Goal: Task Accomplishment & Management: Manage account settings

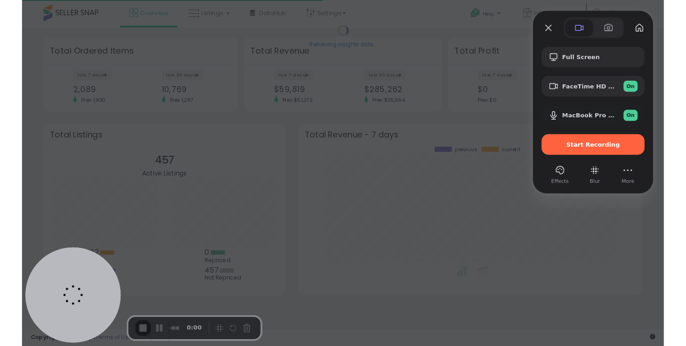
scroll to position [127, 349]
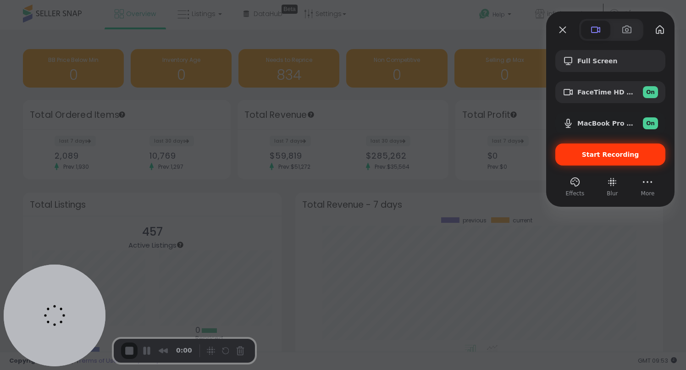
click at [623, 159] on div "Start Recording" at bounding box center [610, 154] width 110 height 22
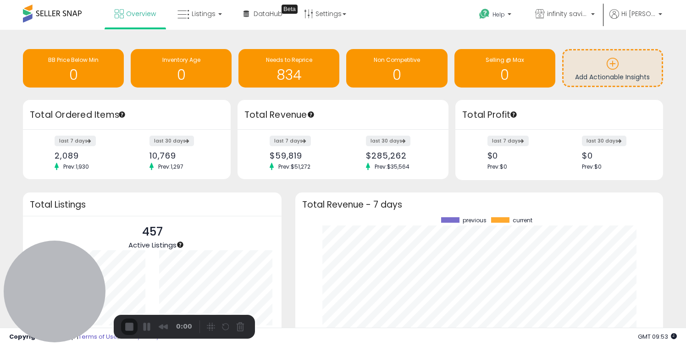
click at [228, 326] on button "Restart Recording" at bounding box center [227, 327] width 11 height 11
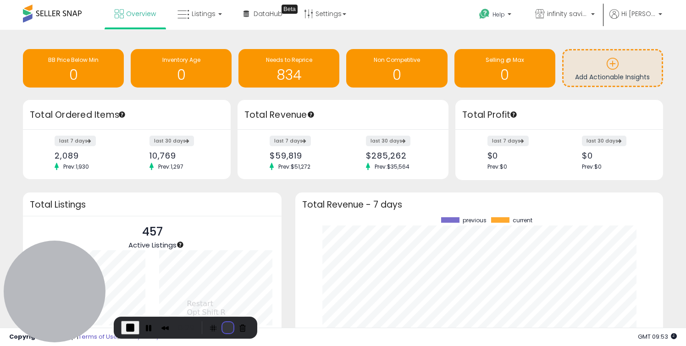
click at [223, 331] on button "Restart Recording" at bounding box center [227, 327] width 11 height 11
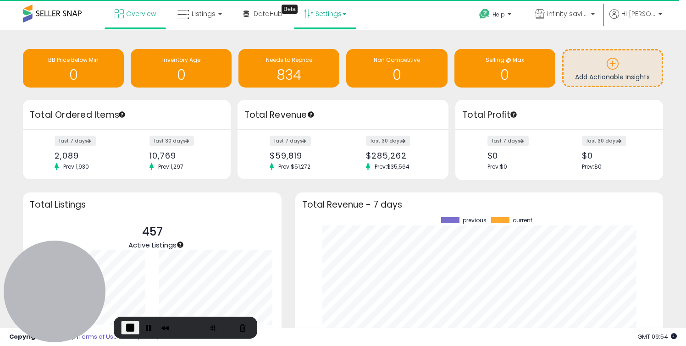
click at [313, 18] on link "Settings" at bounding box center [325, 13] width 56 height 27
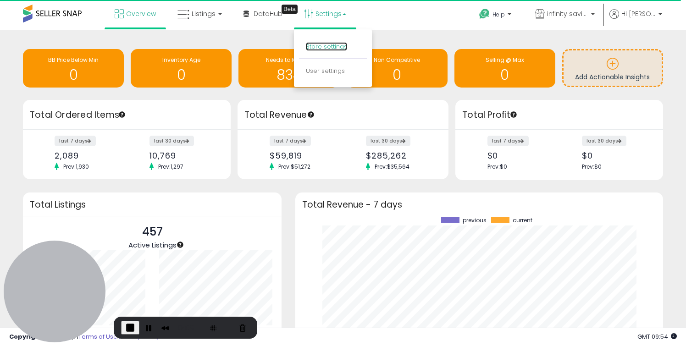
click at [327, 47] on link "Store settings" at bounding box center [326, 46] width 41 height 9
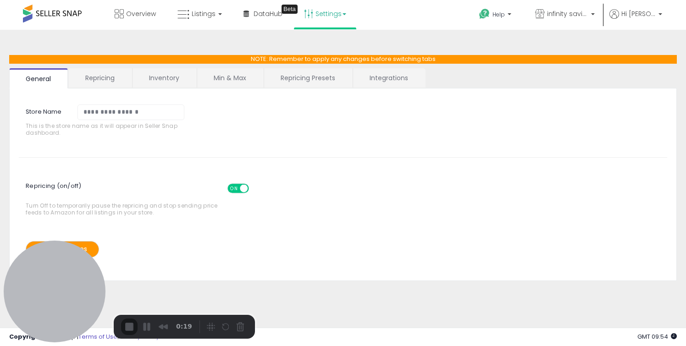
click at [380, 81] on link "Integrations" at bounding box center [388, 77] width 71 height 19
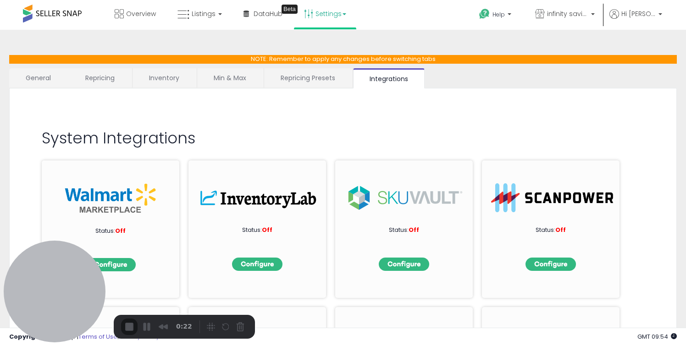
click at [224, 77] on link "Min & Max" at bounding box center [230, 77] width 66 height 19
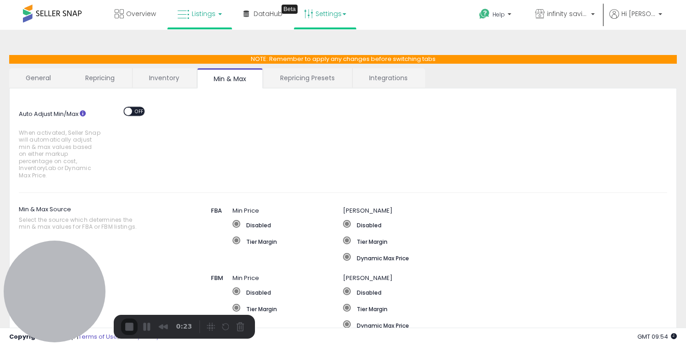
click at [183, 17] on icon at bounding box center [183, 15] width 12 height 12
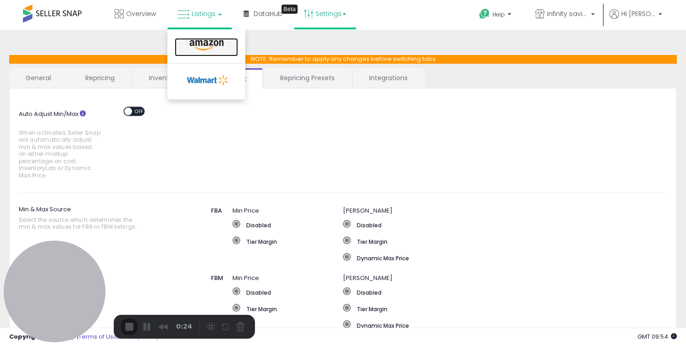
click at [216, 42] on icon at bounding box center [207, 45] width 40 height 12
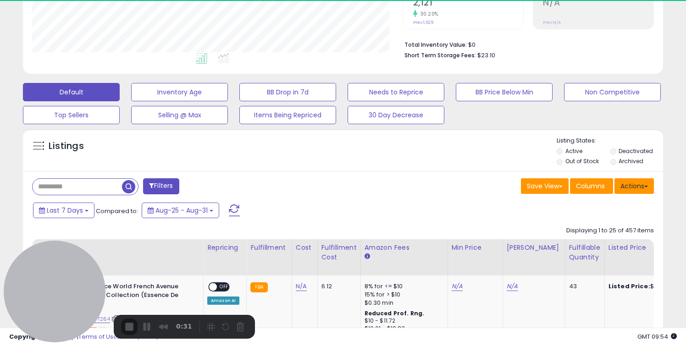
scroll to position [188, 370]
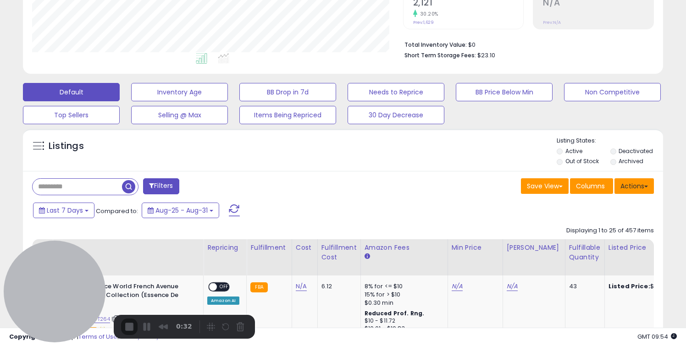
click at [638, 190] on button "Actions" at bounding box center [633, 186] width 39 height 16
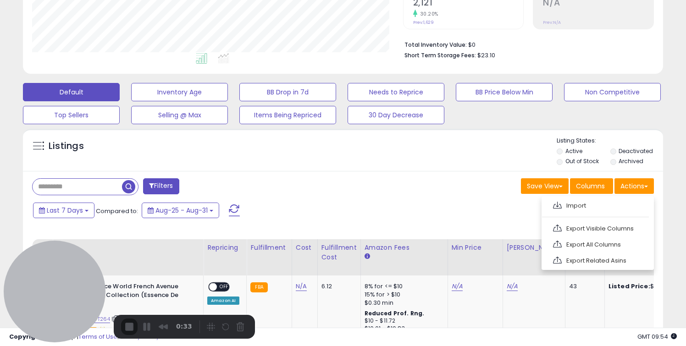
click at [603, 215] on ul "Import Export Visible Columns Export All Columns Export Related Asins" at bounding box center [597, 233] width 112 height 74
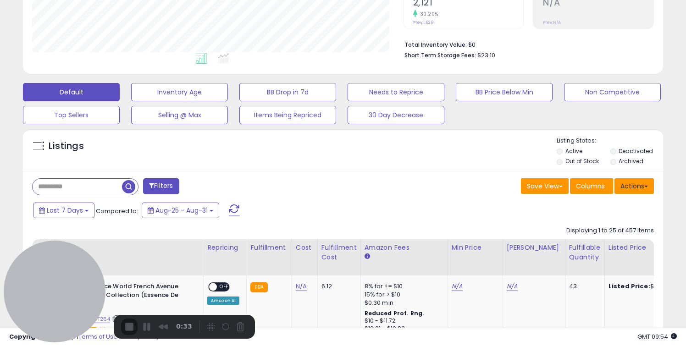
click at [631, 184] on button "Actions" at bounding box center [633, 186] width 39 height 16
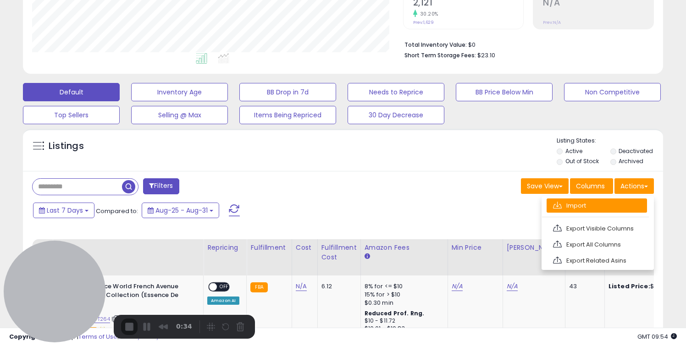
click at [598, 210] on link "Import" at bounding box center [596, 205] width 100 height 14
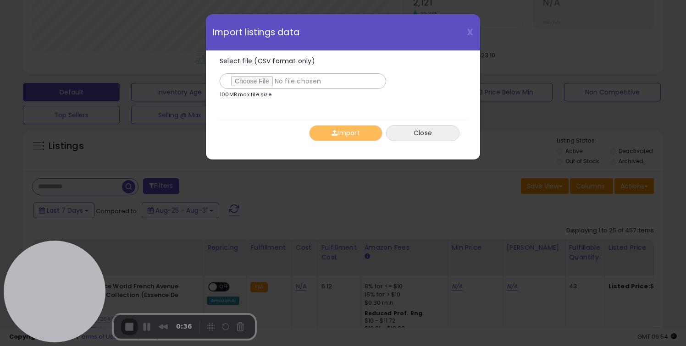
click at [440, 132] on button "Close" at bounding box center [422, 133] width 73 height 16
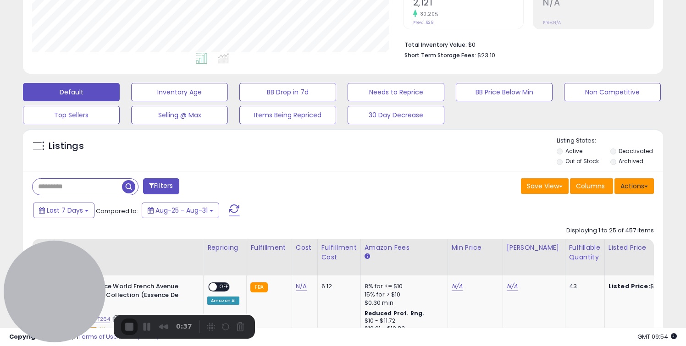
click at [625, 192] on button "Actions" at bounding box center [633, 186] width 39 height 16
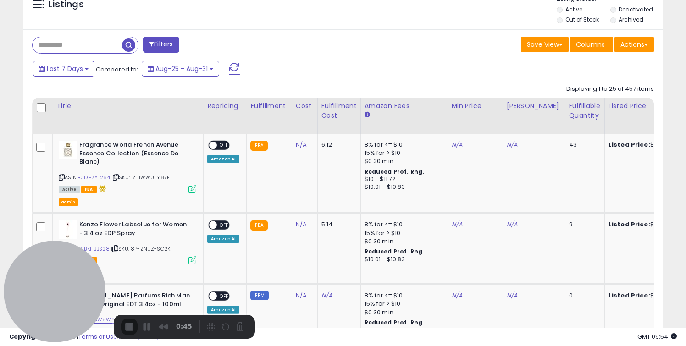
scroll to position [349, 0]
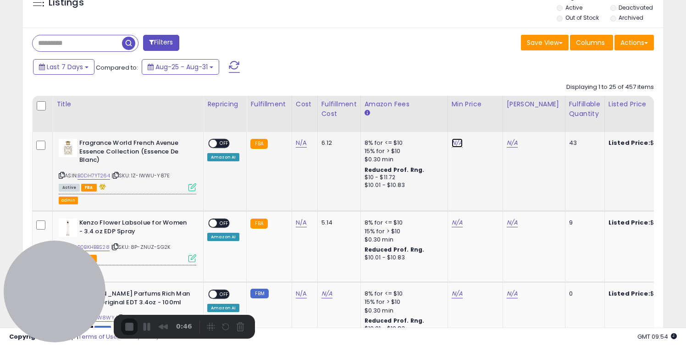
click at [451, 143] on link "N/A" at bounding box center [456, 142] width 11 height 9
click at [509, 122] on button "button" at bounding box center [502, 120] width 16 height 14
click at [193, 187] on icon at bounding box center [192, 187] width 8 height 8
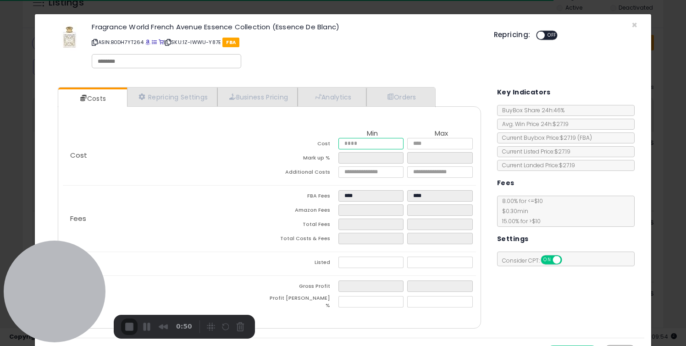
click at [362, 147] on input "number" at bounding box center [371, 143] width 66 height 11
click at [671, 157] on div "× Close Fragrance World French Avenue Essence Collection (Essence De Blanc) ASI…" at bounding box center [343, 173] width 686 height 346
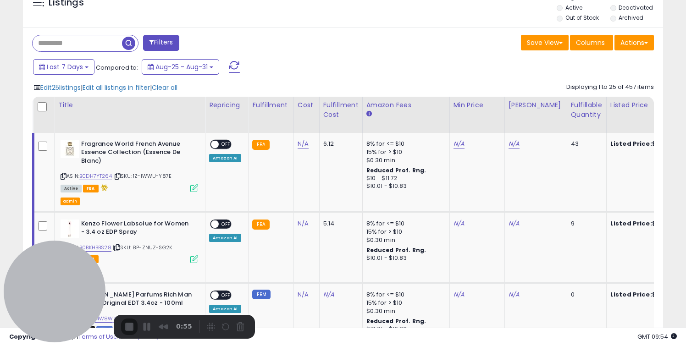
click at [276, 72] on div "Last 7 Days Compared to: Aug-25 - Aug-31" at bounding box center [264, 68] width 466 height 21
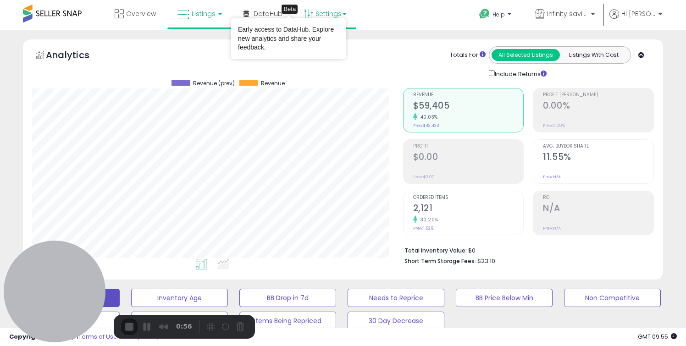
click at [317, 12] on link "Settings" at bounding box center [325, 13] width 56 height 27
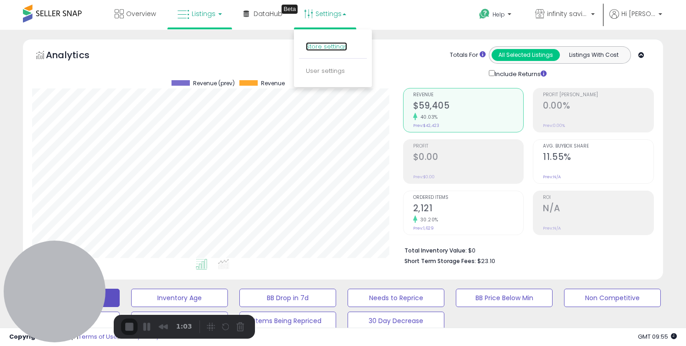
click at [325, 46] on link "Store settings" at bounding box center [326, 46] width 41 height 9
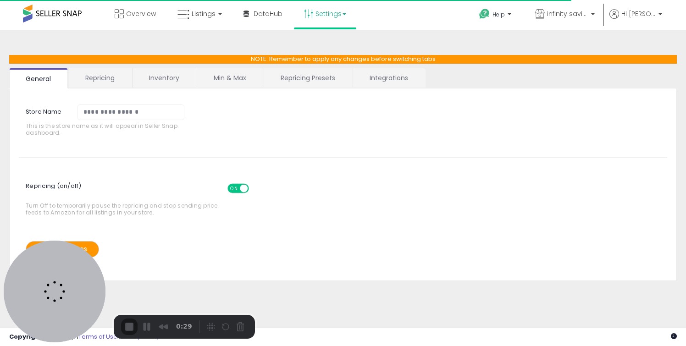
click at [226, 85] on link "Min & Max" at bounding box center [230, 77] width 66 height 19
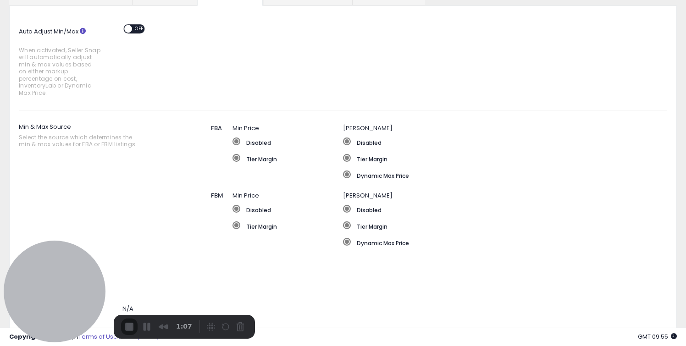
scroll to position [82, 0]
click at [133, 29] on span "OFF" at bounding box center [139, 29] width 15 height 8
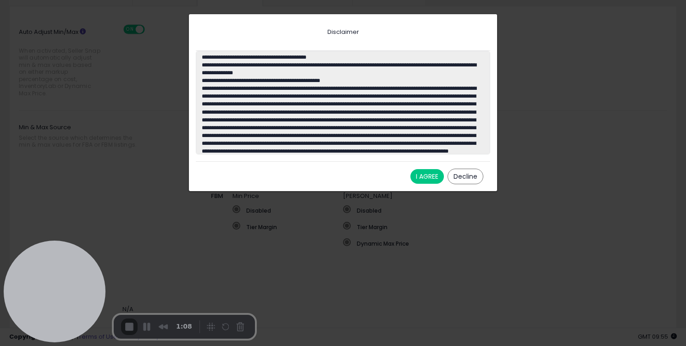
click at [417, 176] on button "I AGREE" at bounding box center [426, 176] width 33 height 15
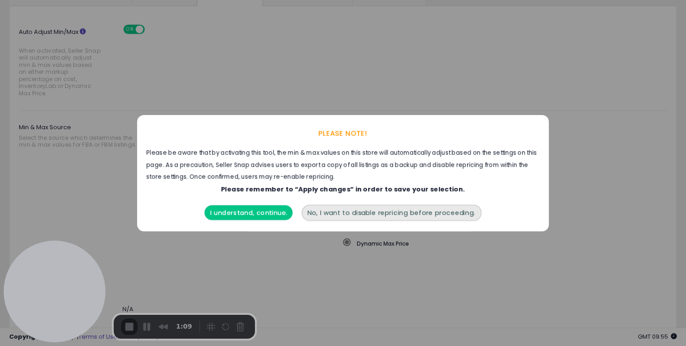
click at [246, 214] on button "I understand, continue." at bounding box center [248, 212] width 88 height 15
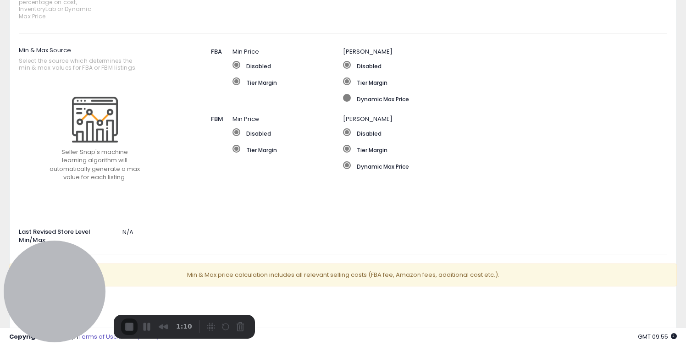
scroll to position [160, 0]
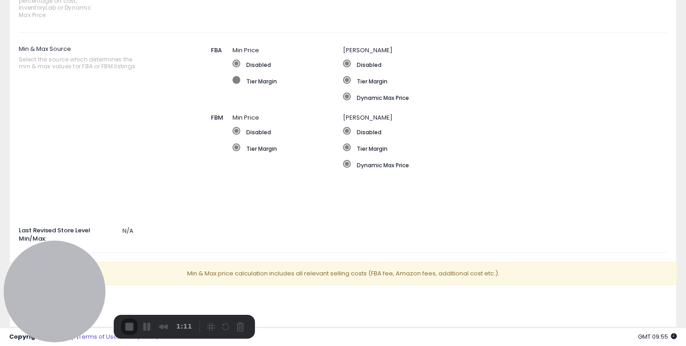
click at [261, 76] on label "Tier Margin" at bounding box center [287, 80] width 110 height 9
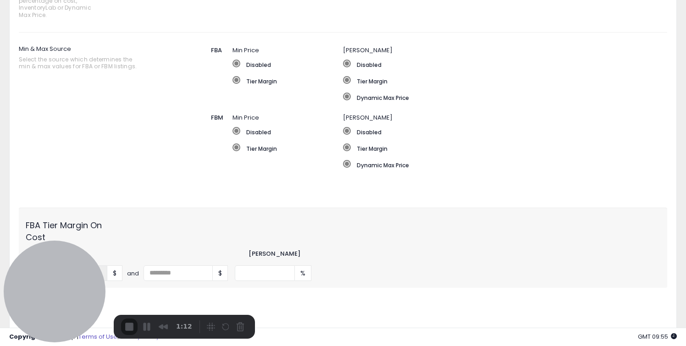
scroll to position [269, 0]
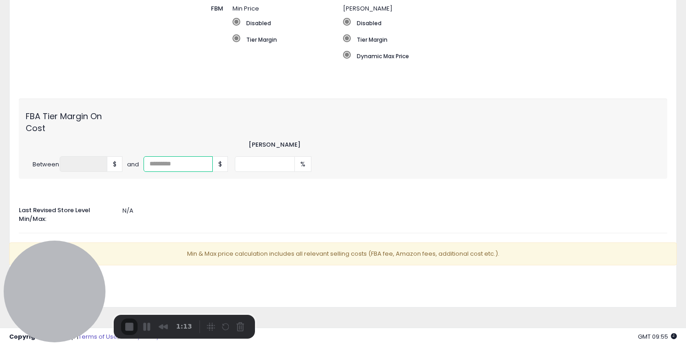
click at [182, 158] on input "number" at bounding box center [177, 164] width 69 height 16
type input "**"
drag, startPoint x: 164, startPoint y: 156, endPoint x: 138, endPoint y: 156, distance: 25.2
click at [138, 156] on div "Between * $ and ** $" at bounding box center [127, 164] width 216 height 16
click at [255, 163] on input "number" at bounding box center [265, 164] width 60 height 16
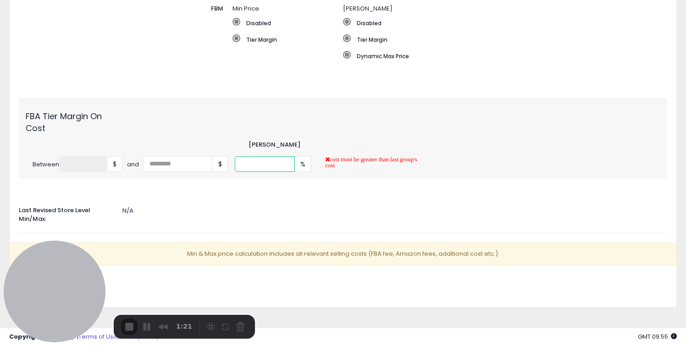
type input "**"
click at [223, 107] on div "FBA Tier Margin On Cost" at bounding box center [343, 119] width 648 height 28
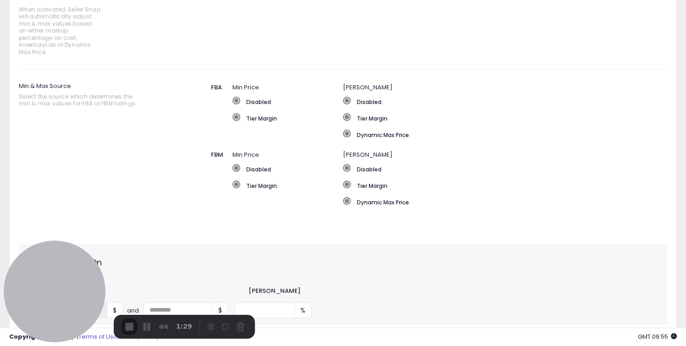
scroll to position [0, 0]
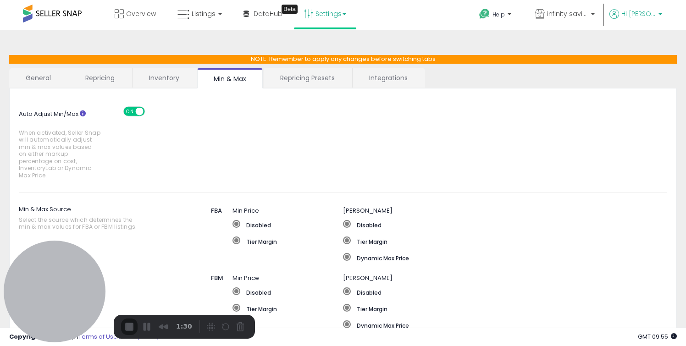
click at [646, 26] on link "Hi [PERSON_NAME]" at bounding box center [635, 19] width 53 height 21
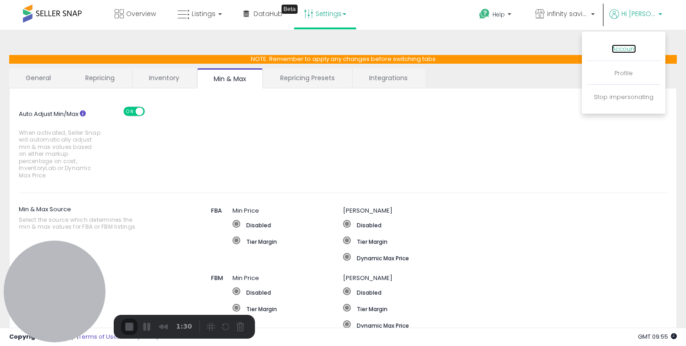
click at [624, 50] on link "Account" at bounding box center [623, 48] width 24 height 9
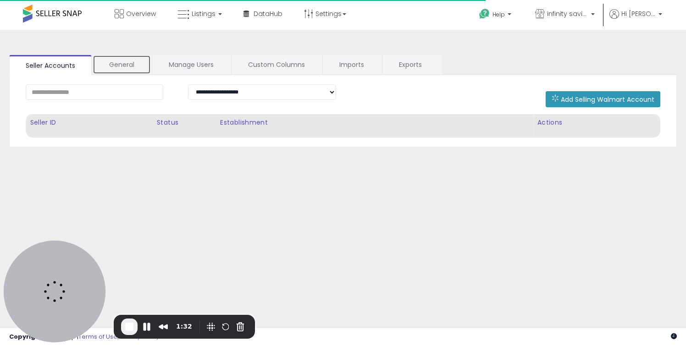
click at [139, 66] on link "General" at bounding box center [122, 64] width 58 height 19
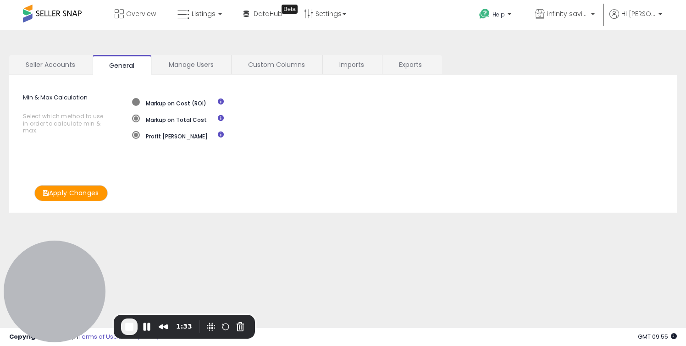
click at [186, 104] on label "Markup on Cost (ROI)" at bounding box center [169, 102] width 74 height 9
click at [326, 7] on link "Settings" at bounding box center [325, 13] width 56 height 27
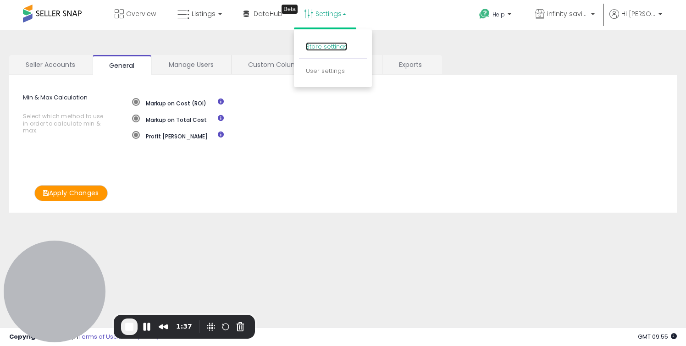
click at [325, 44] on link "Store settings" at bounding box center [326, 46] width 41 height 9
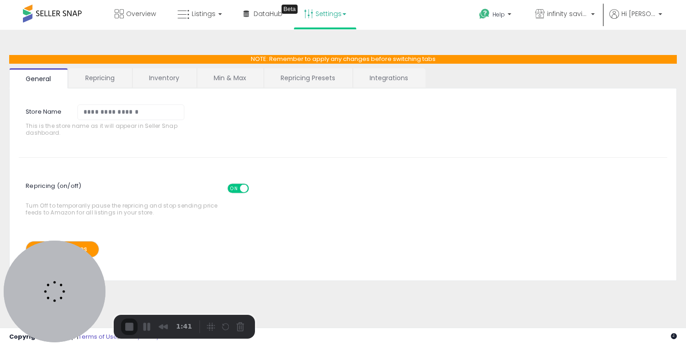
click at [223, 80] on link "Min & Max" at bounding box center [230, 77] width 66 height 19
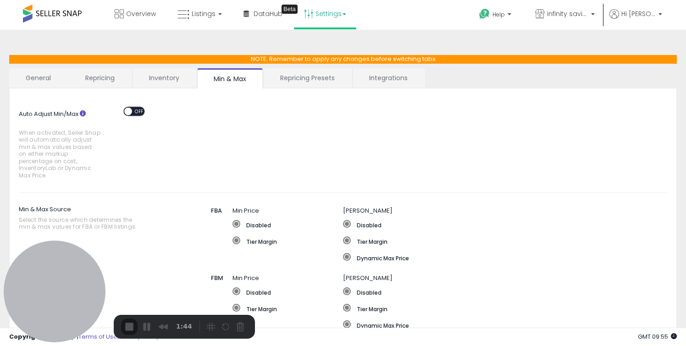
click at [136, 113] on span "OFF" at bounding box center [139, 111] width 15 height 8
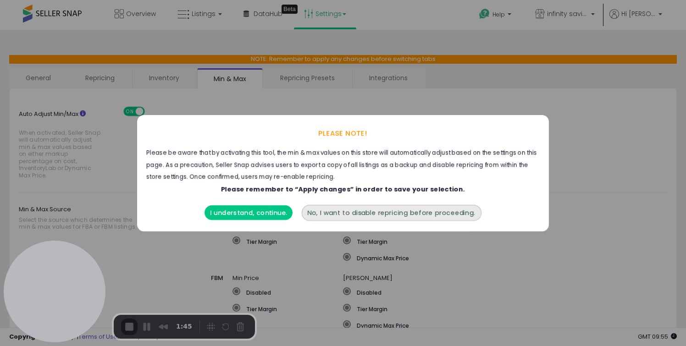
click at [273, 226] on div "I understand, continue. No, I want to disable repricing before proceeding." at bounding box center [342, 214] width 411 height 36
click at [270, 215] on button "I understand, continue." at bounding box center [248, 212] width 88 height 15
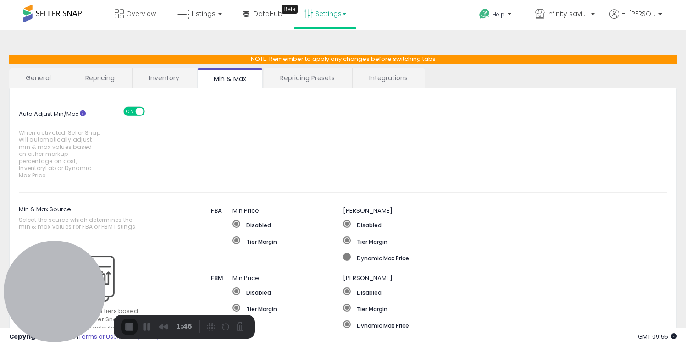
click at [368, 253] on label "Dynamic Max Price" at bounding box center [481, 257] width 276 height 9
click at [319, 84] on link "Repricing Presets" at bounding box center [307, 77] width 88 height 19
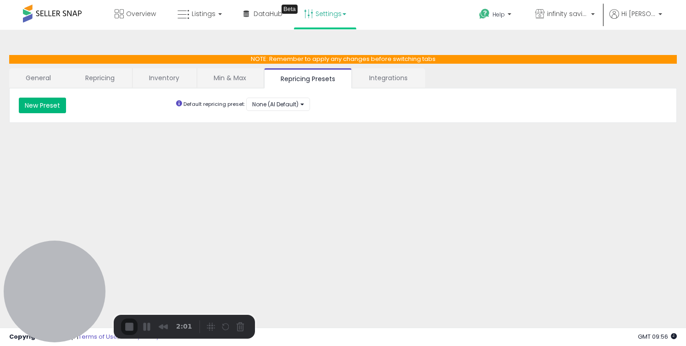
click at [33, 107] on button "New Preset" at bounding box center [42, 106] width 47 height 16
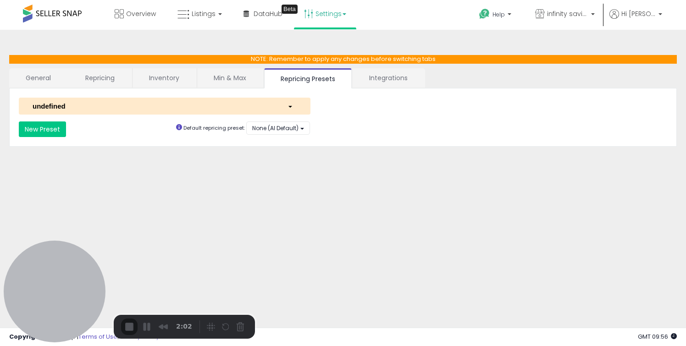
select select "*********"
click at [68, 109] on div "undefined" at bounding box center [153, 106] width 255 height 10
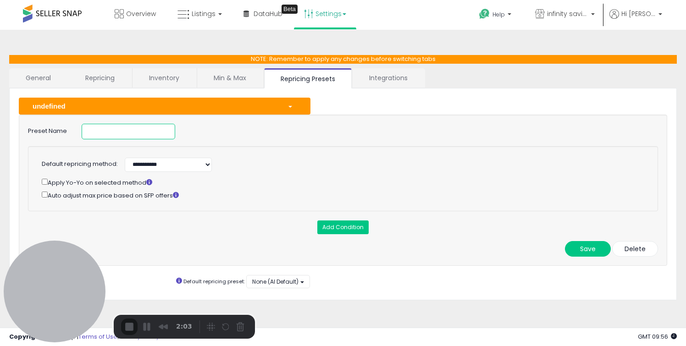
click at [125, 128] on input at bounding box center [128, 132] width 93 height 16
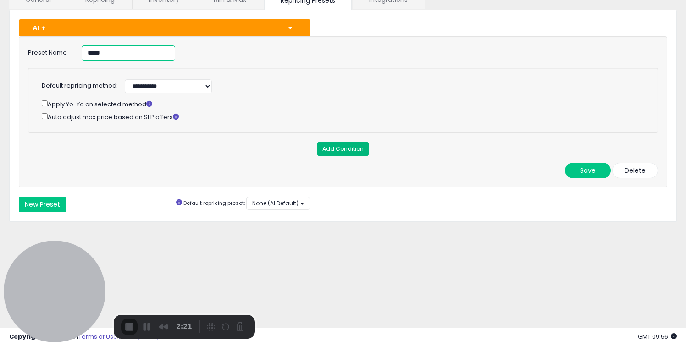
type input "****"
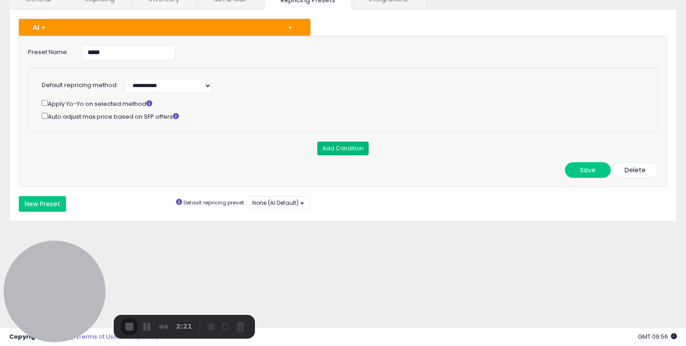
click at [332, 150] on button "Add Condition" at bounding box center [342, 149] width 51 height 14
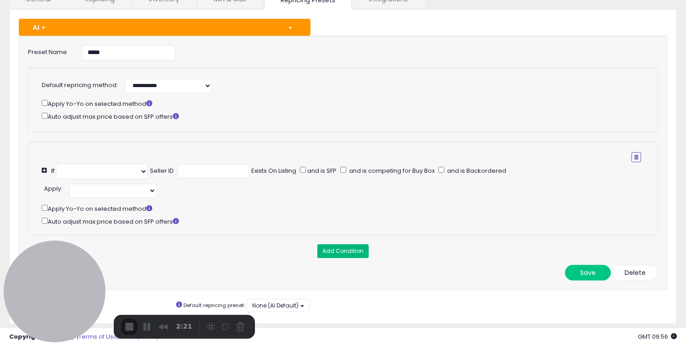
scroll to position [102, 0]
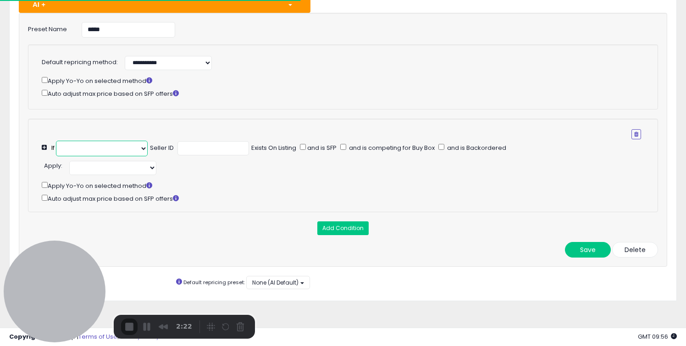
click at [104, 143] on select at bounding box center [102, 149] width 92 height 16
select select "**********"
select select "*********"
click at [104, 145] on select "**********" at bounding box center [102, 149] width 92 height 16
click at [105, 150] on select "**********" at bounding box center [102, 149] width 92 height 16
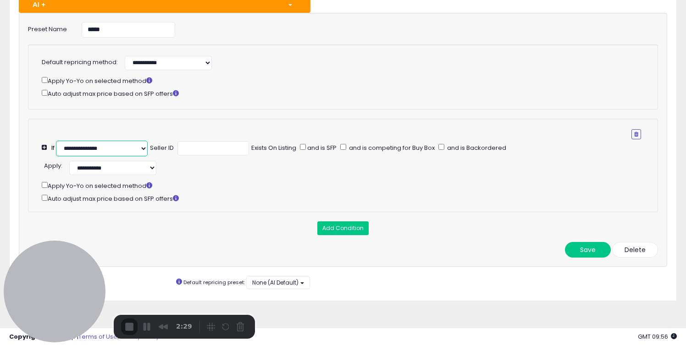
select select "**********"
click at [56, 141] on select "**********" at bounding box center [102, 149] width 92 height 16
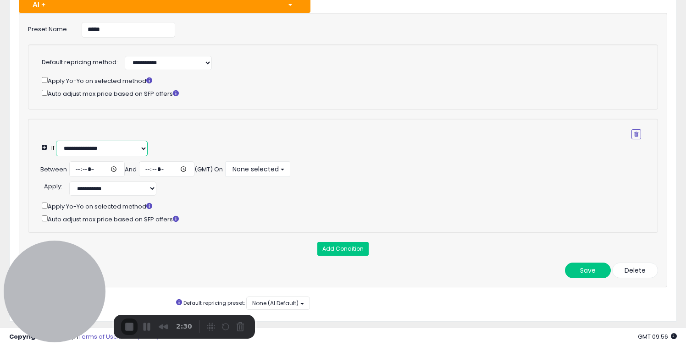
scroll to position [116, 0]
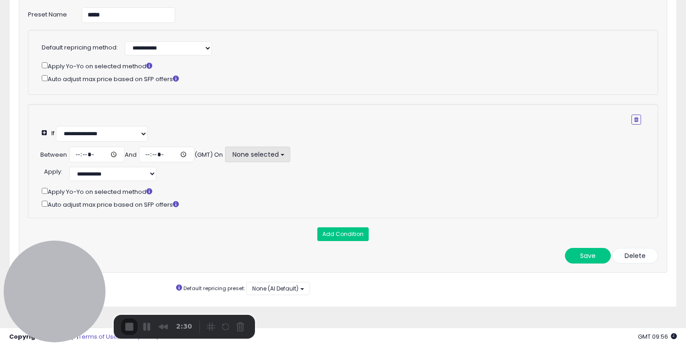
click at [263, 155] on span "None selected" at bounding box center [255, 154] width 48 height 9
click at [242, 169] on label "Select all" at bounding box center [261, 172] width 69 height 14
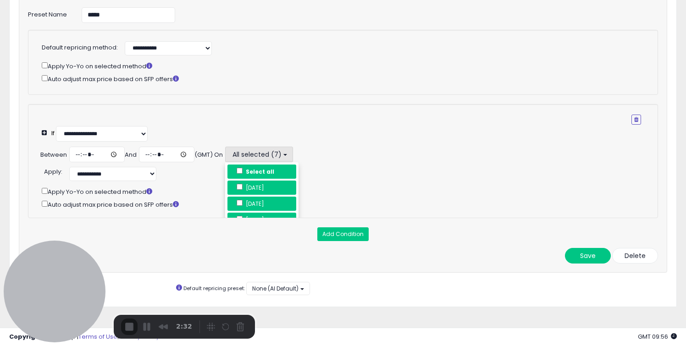
scroll to position [39, 0]
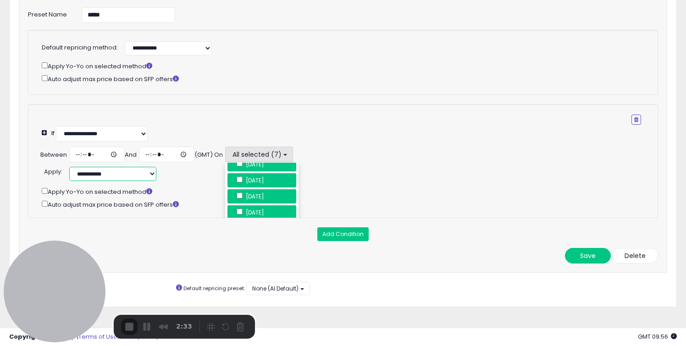
click at [124, 175] on select "**********" at bounding box center [112, 174] width 87 height 14
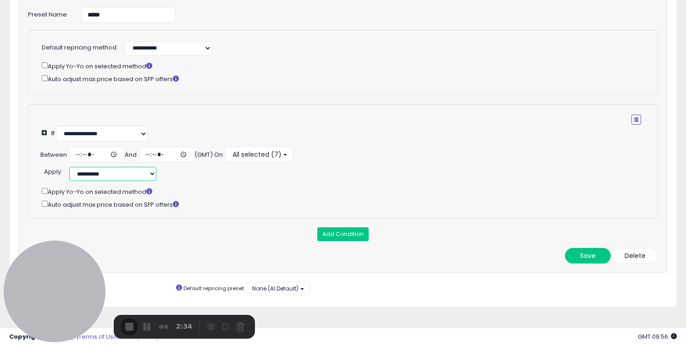
click at [69, 167] on select "**********" at bounding box center [112, 174] width 87 height 14
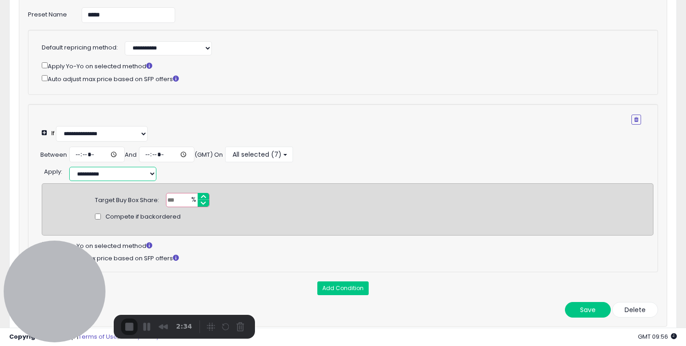
click at [114, 173] on select "**********" at bounding box center [112, 174] width 87 height 14
select select "**********"
click at [69, 167] on select "**********" at bounding box center [112, 174] width 87 height 14
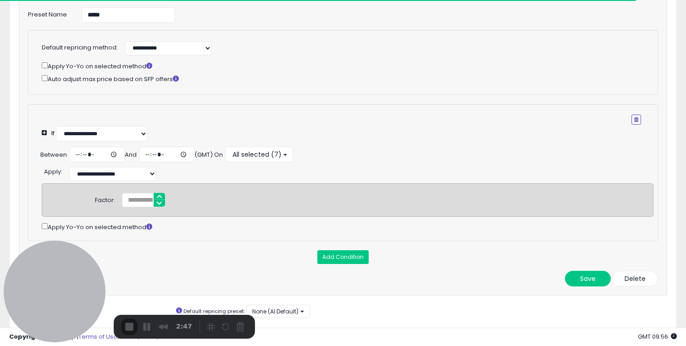
click at [466, 275] on div "Save Delete" at bounding box center [342, 279] width 643 height 16
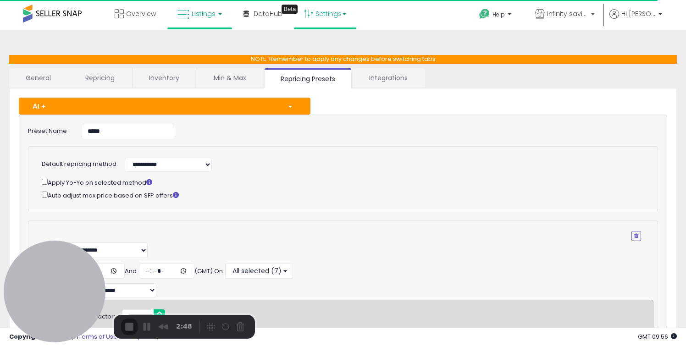
click at [202, 26] on link "Listings" at bounding box center [199, 13] width 58 height 27
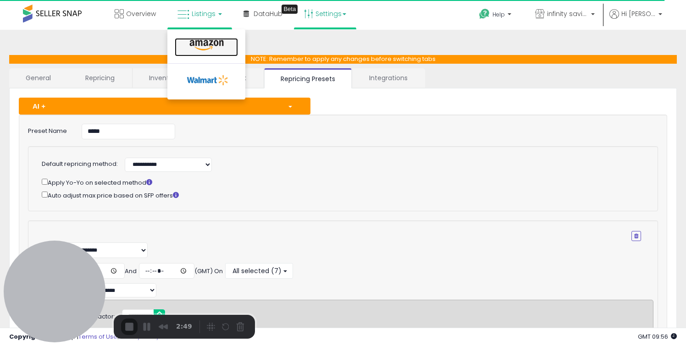
click at [210, 50] on icon at bounding box center [207, 45] width 40 height 12
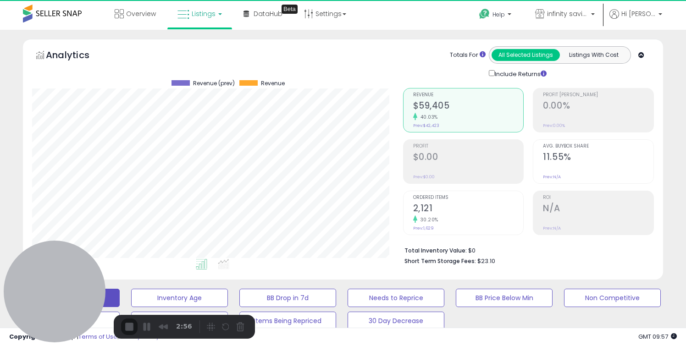
scroll to position [188, 370]
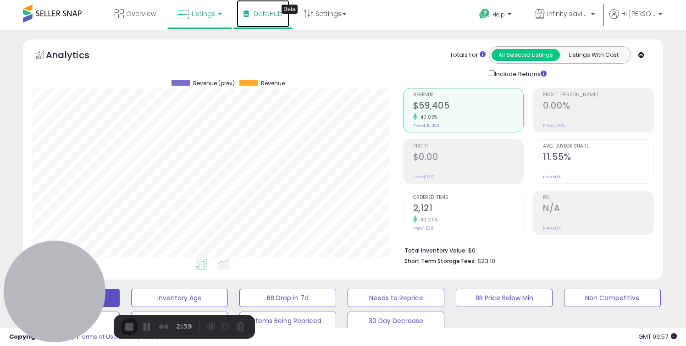
click at [263, 24] on link "DataHub Beta" at bounding box center [262, 13] width 53 height 27
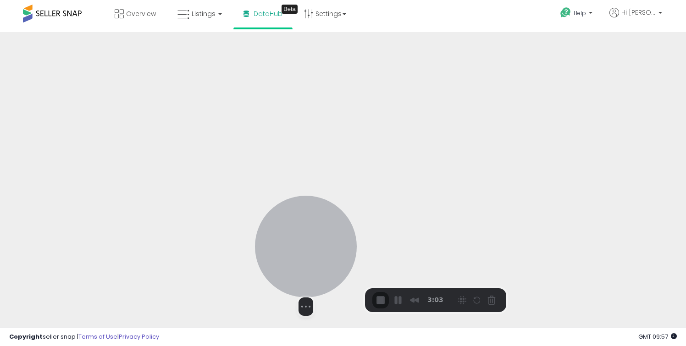
drag, startPoint x: 60, startPoint y: 259, endPoint x: 310, endPoint y: 233, distance: 251.1
click at [310, 233] on div at bounding box center [306, 247] width 102 height 102
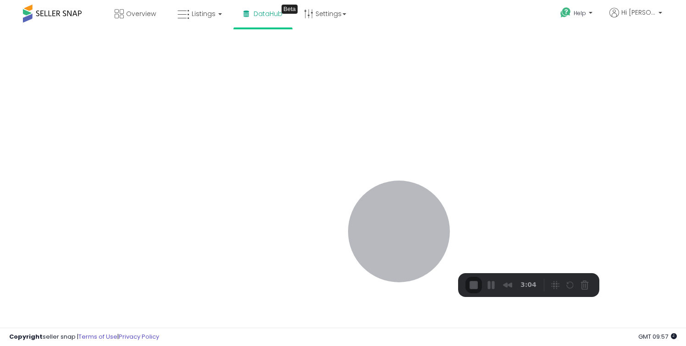
drag, startPoint x: 310, startPoint y: 269, endPoint x: 519, endPoint y: 214, distance: 216.0
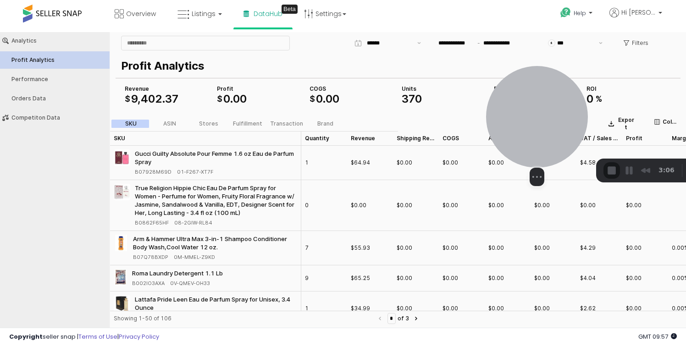
click at [370, 126] on div at bounding box center [360, 130] width 19 height 8
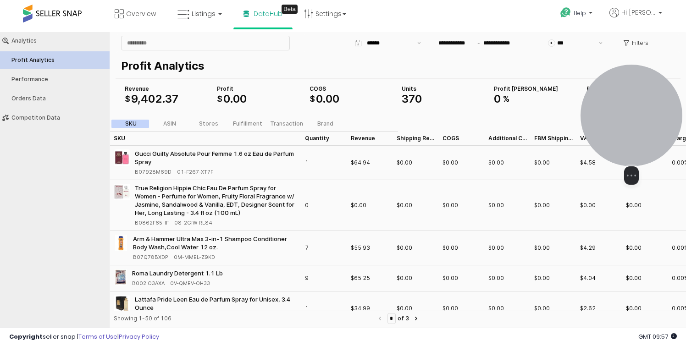
drag, startPoint x: 554, startPoint y: 128, endPoint x: 671, endPoint y: 129, distance: 117.3
click at [370, 129] on div at bounding box center [360, 130] width 19 height 8
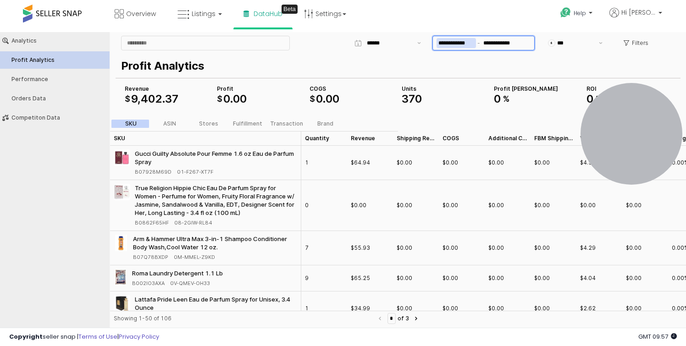
click at [455, 40] on input "**********" at bounding box center [455, 43] width 39 height 10
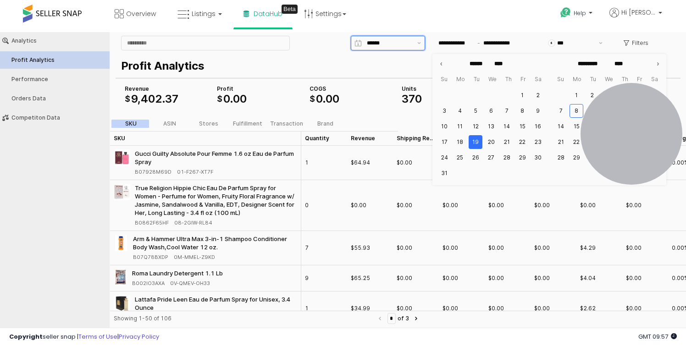
click at [381, 38] on div "**********" at bounding box center [397, 43] width 565 height 18
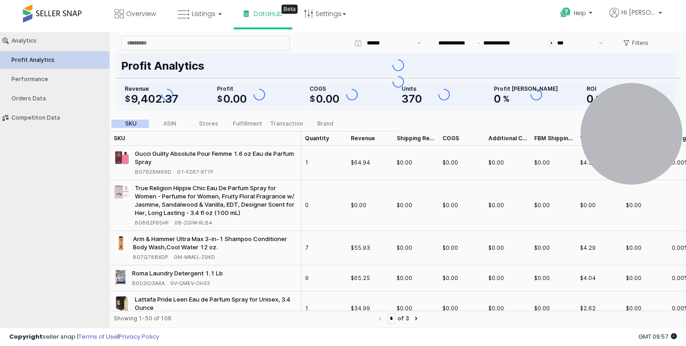
click at [260, 63] on p "Profit Analytics" at bounding box center [396, 66] width 550 height 16
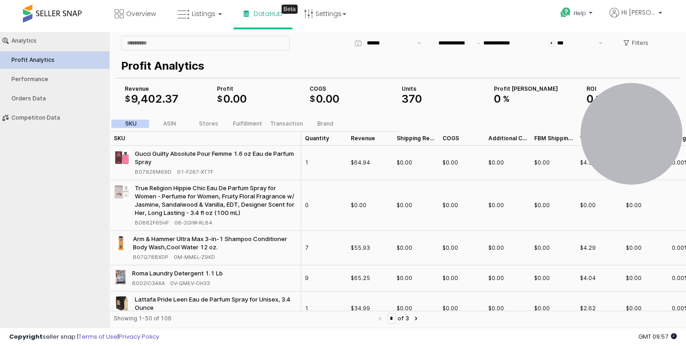
click at [201, 130] on div "SKU ASIN Stores Fulfillment Transaction Brand" at bounding box center [230, 123] width 240 height 15
click at [326, 125] on div "Brand" at bounding box center [325, 124] width 16 height 6
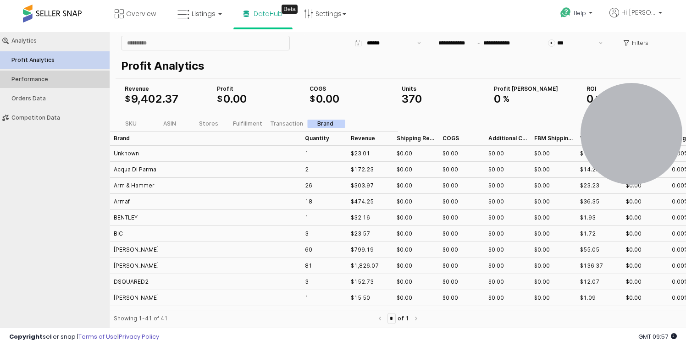
click at [45, 79] on div "Performance" at bounding box center [59, 79] width 96 height 6
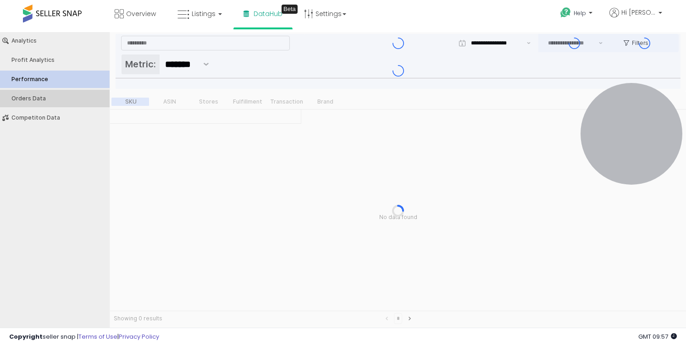
type input "***"
click at [49, 98] on div "Orders Data" at bounding box center [59, 98] width 96 height 6
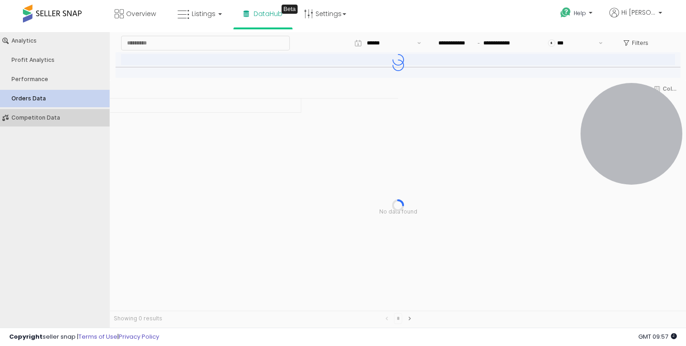
type input "***"
click at [42, 122] on button "Competiton Data" at bounding box center [55, 117] width 116 height 17
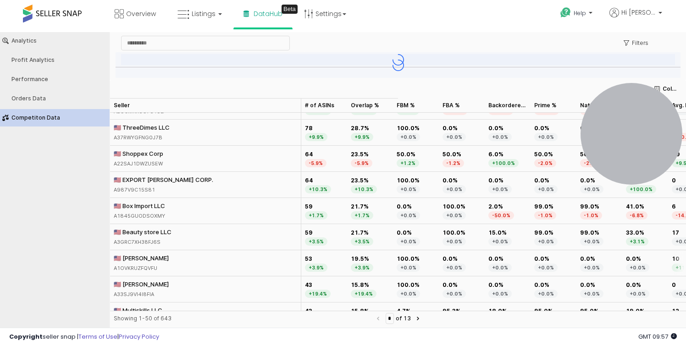
scroll to position [125, 0]
click at [157, 251] on div "🇺🇸 SandJohn A1OVKRUZFQVFU" at bounding box center [205, 262] width 191 height 26
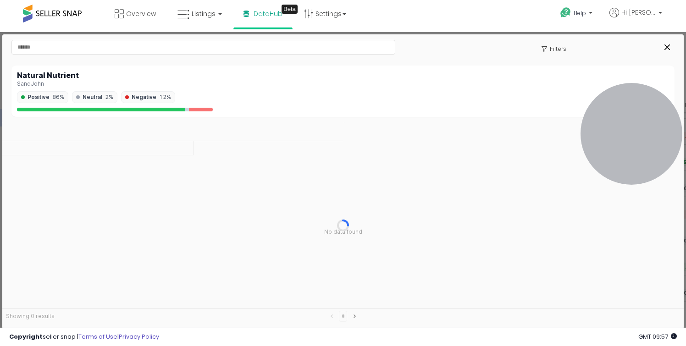
drag, startPoint x: 62, startPoint y: 99, endPoint x: 32, endPoint y: 92, distance: 31.6
click at [32, 92] on span "Positive 86%" at bounding box center [42, 97] width 51 height 12
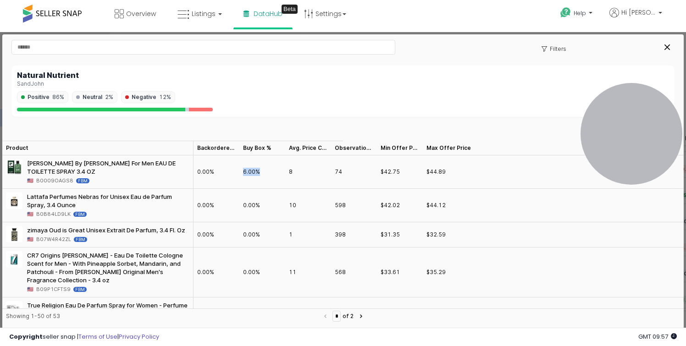
drag, startPoint x: 263, startPoint y: 173, endPoint x: 229, endPoint y: 173, distance: 34.4
click at [229, 173] on div "PACO RABANNE By Paco Rabanne For Men EAU DE TOILETTE SPRAY 3.4 OZ 🇺🇸 B0009OAGS8…" at bounding box center [342, 171] width 681 height 33
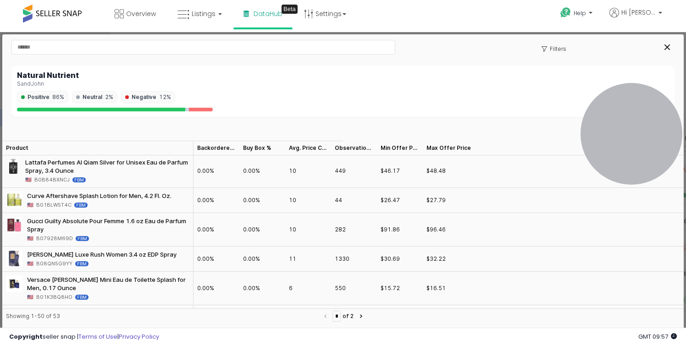
scroll to position [801, 0]
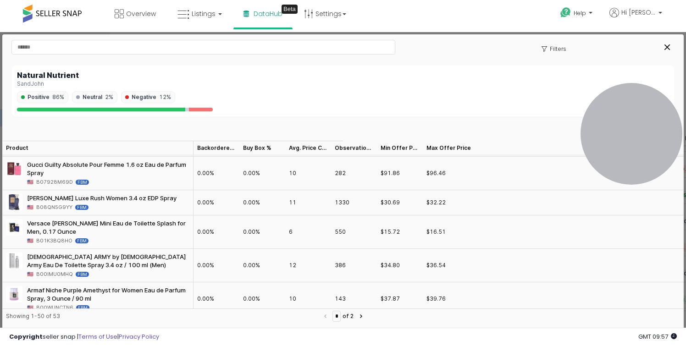
click at [435, 66] on div "Natural Nutrient SandJohn Positive 86% Neutral 2% Negative 12%" at bounding box center [342, 91] width 663 height 51
click at [146, 19] on link "Overview" at bounding box center [135, 13] width 55 height 27
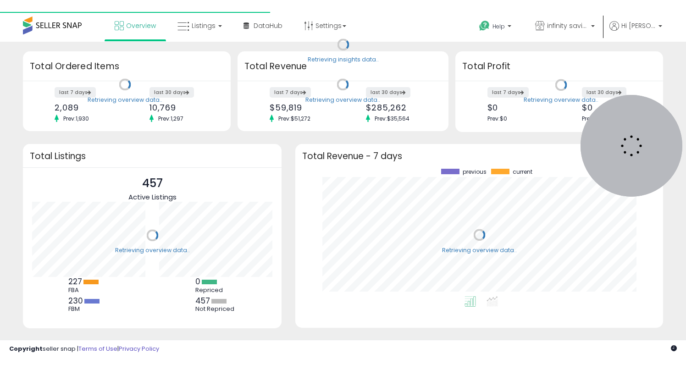
scroll to position [127, 349]
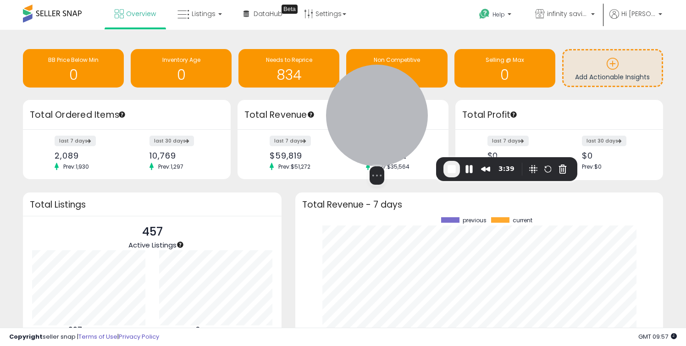
drag, startPoint x: 645, startPoint y: 125, endPoint x: 389, endPoint y: 125, distance: 256.2
click at [389, 125] on div at bounding box center [377, 116] width 102 height 102
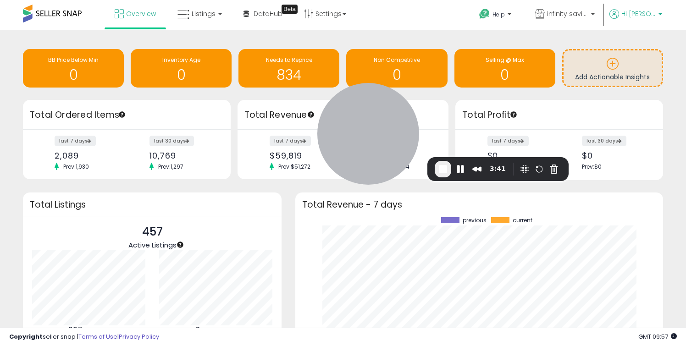
click at [644, 11] on span "Hi [PERSON_NAME]" at bounding box center [638, 13] width 34 height 9
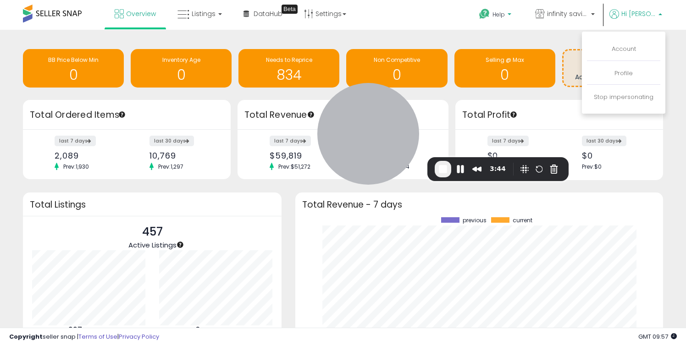
click at [503, 15] on span "Help" at bounding box center [498, 15] width 12 height 8
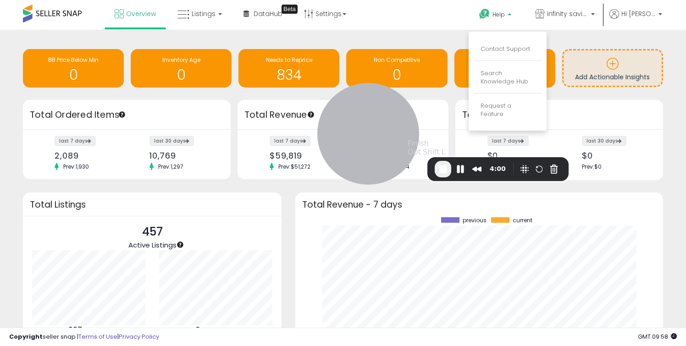
click at [439, 172] on span "End Recording" at bounding box center [442, 169] width 11 height 11
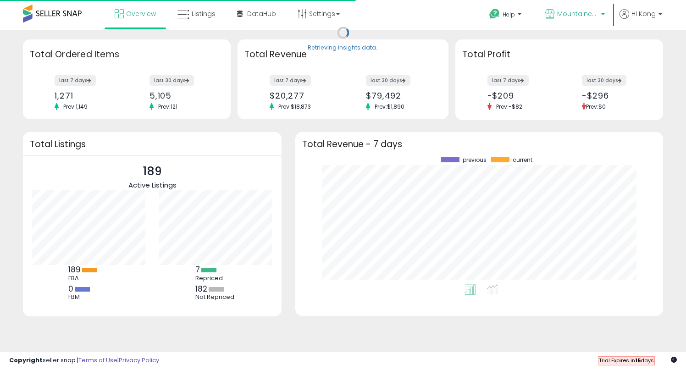
scroll to position [127, 349]
